Goal: Information Seeking & Learning: Learn about a topic

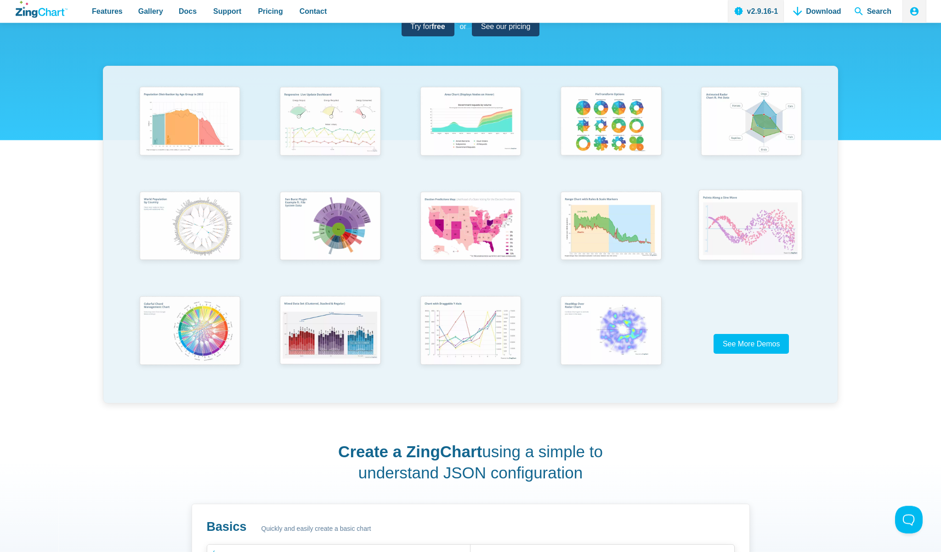
scroll to position [175, 0]
click at [745, 229] on img "App Content" at bounding box center [751, 226] width 116 height 83
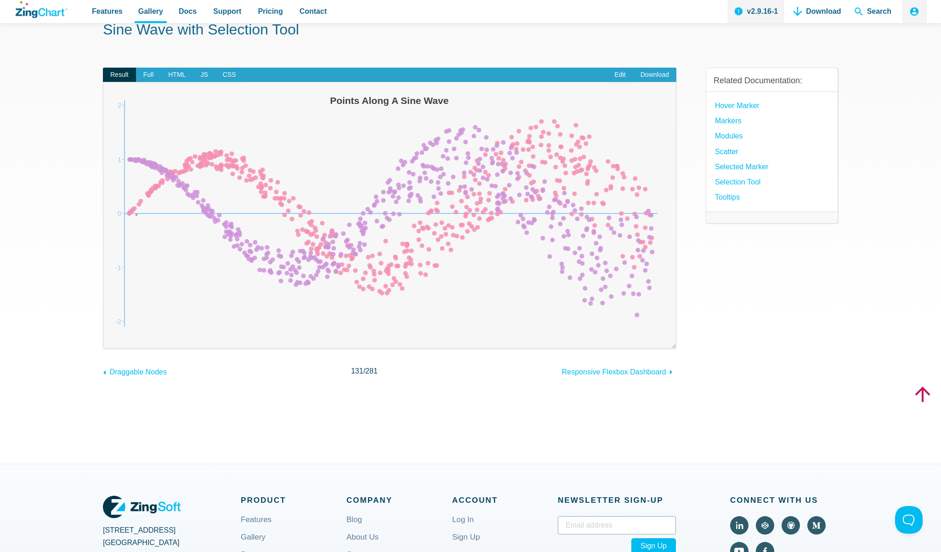
drag, startPoint x: 136, startPoint y: 214, endPoint x: 234, endPoint y: 211, distance: 98.4
click at [234, 211] on img "App Content" at bounding box center [390, 213] width 554 height 244
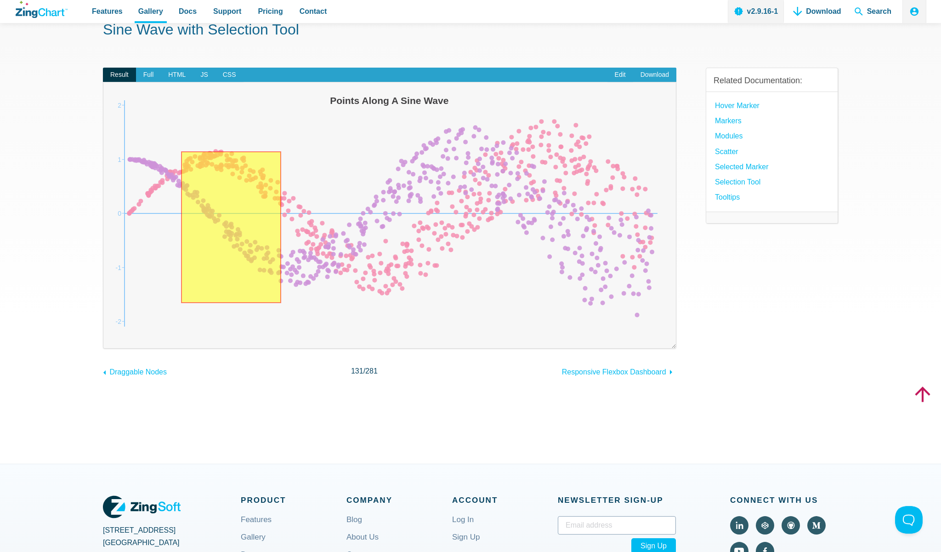
drag, startPoint x: 194, startPoint y: 163, endPoint x: 292, endPoint y: 336, distance: 198.8
click at [292, 336] on div "Powered by ZingChart Points Along A Sine Wave -2 2 -1 0 1" at bounding box center [390, 215] width 574 height 267
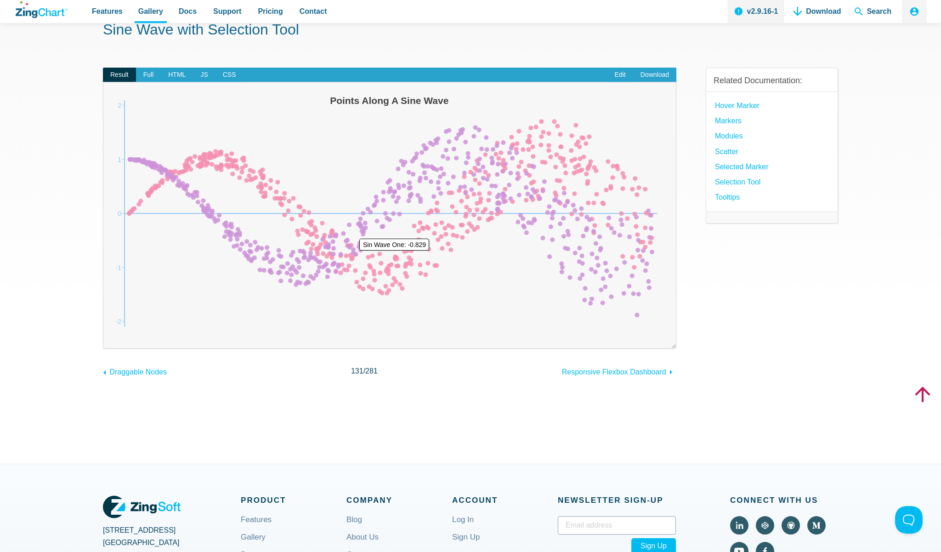
drag, startPoint x: 267, startPoint y: 196, endPoint x: 395, endPoint y: 261, distance: 142.9
click at [394, 260] on div "Points Along A Sine Wave -2 2 -1 0 1 Sin Wave One: -0.829" at bounding box center [390, 213] width 554 height 244
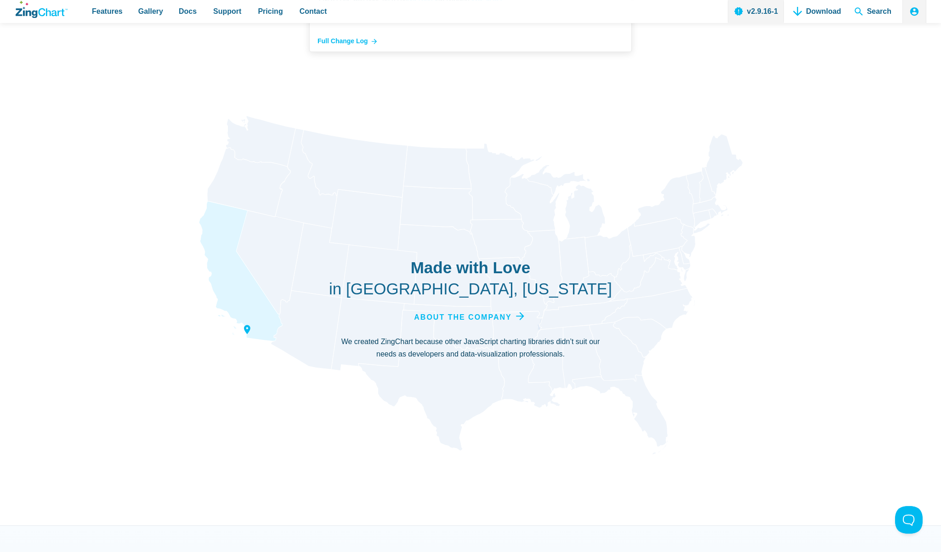
scroll to position [3283, 0]
